Goal: Navigation & Orientation: Go to known website

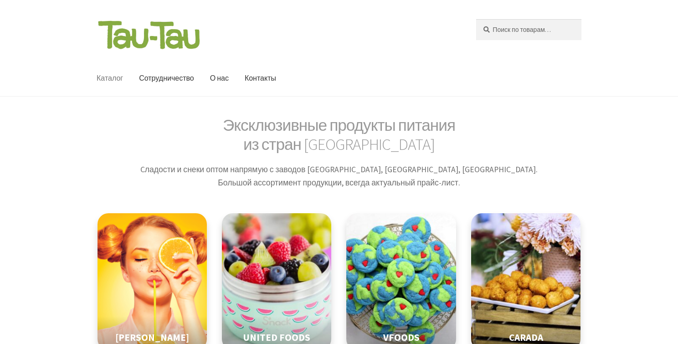
click at [100, 20] on img at bounding box center [149, 34] width 105 height 31
click at [98, 21] on img at bounding box center [149, 34] width 105 height 31
